Goal: Register for event/course

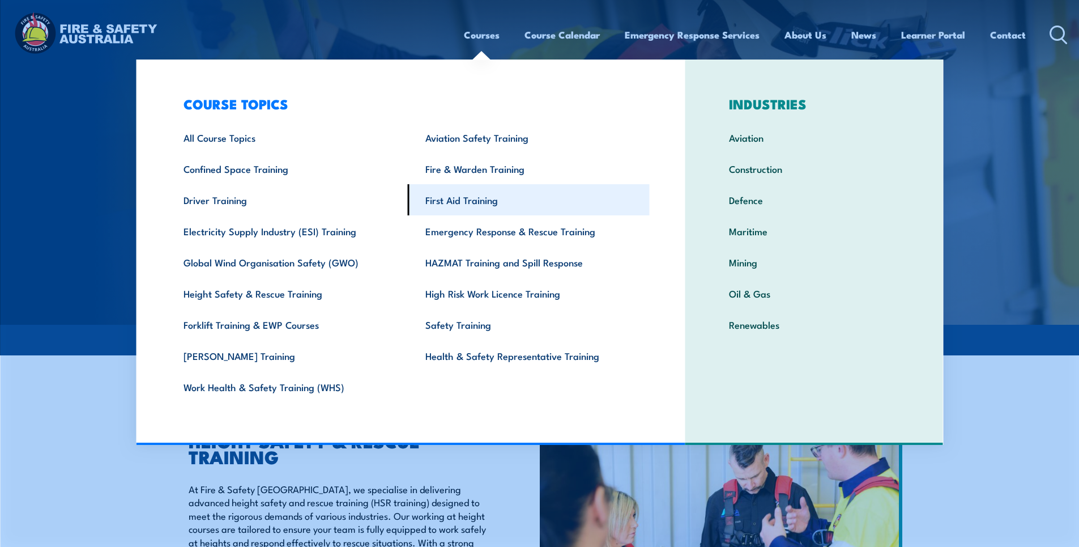
click at [468, 197] on link "First Aid Training" at bounding box center [529, 199] width 242 height 31
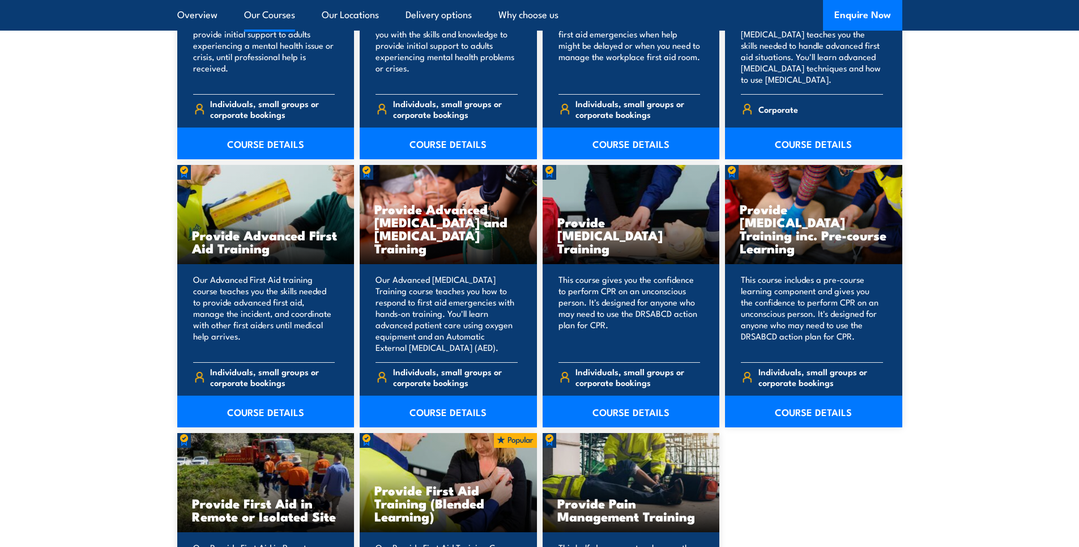
scroll to position [1359, 0]
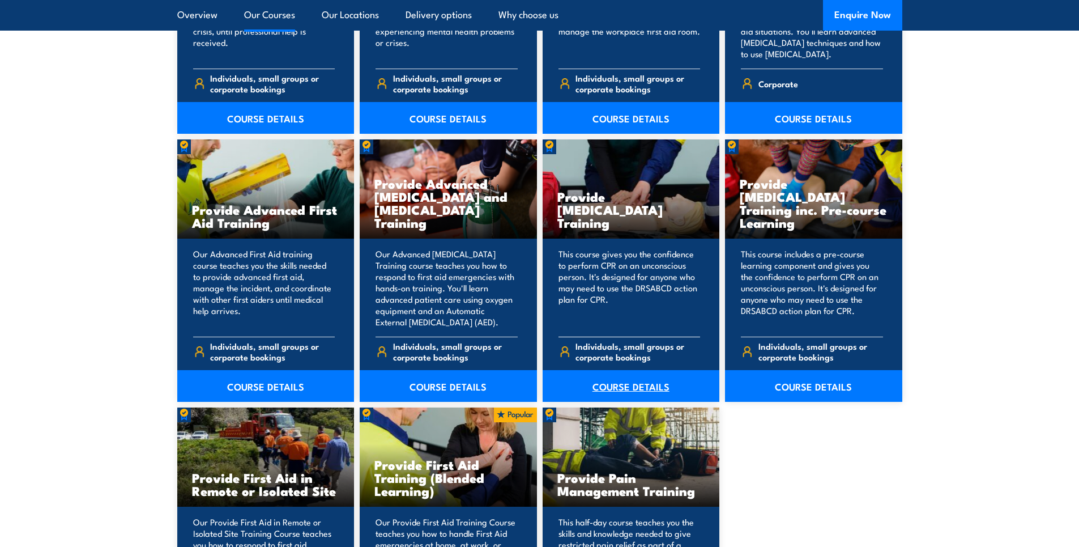
click at [613, 386] on link "COURSE DETAILS" at bounding box center [631, 386] width 177 height 32
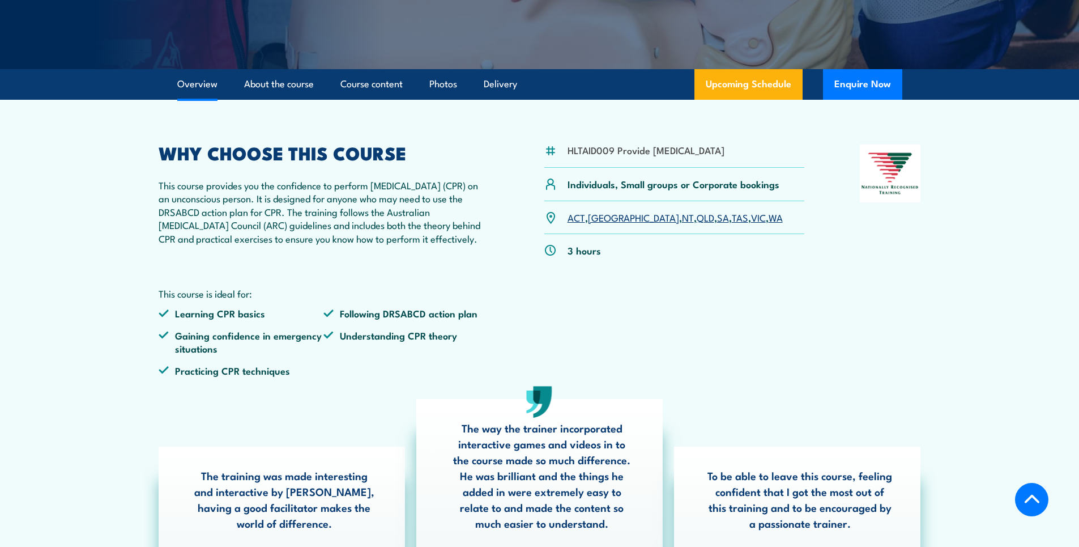
scroll to position [283, 0]
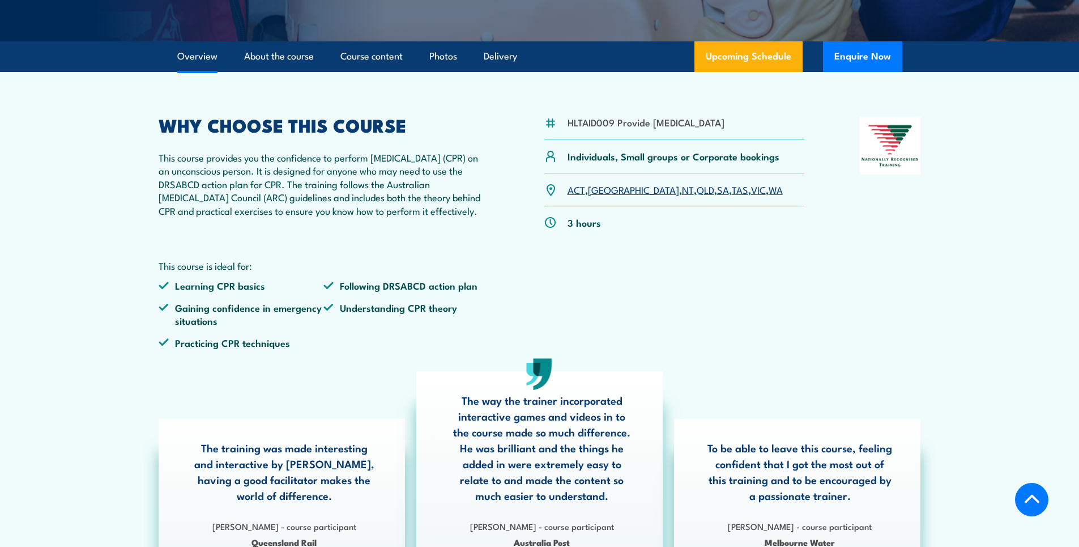
click at [697, 196] on link "QLD" at bounding box center [706, 189] width 18 height 14
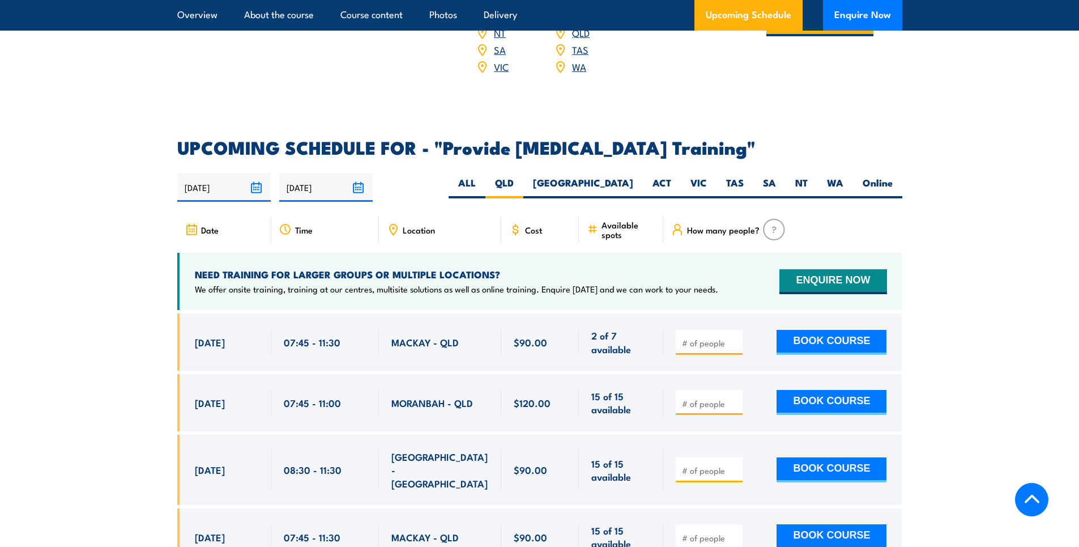
scroll to position [2038, 0]
